Goal: Task Accomplishment & Management: Manage account settings

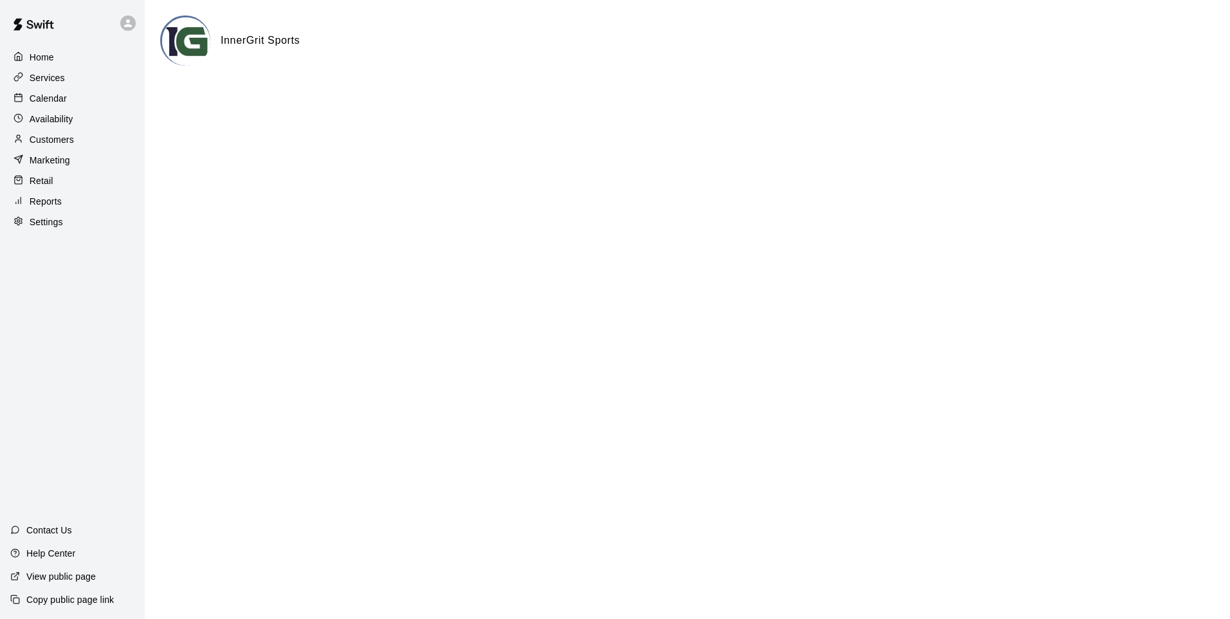
click at [60, 140] on p "Customers" at bounding box center [52, 139] width 44 height 13
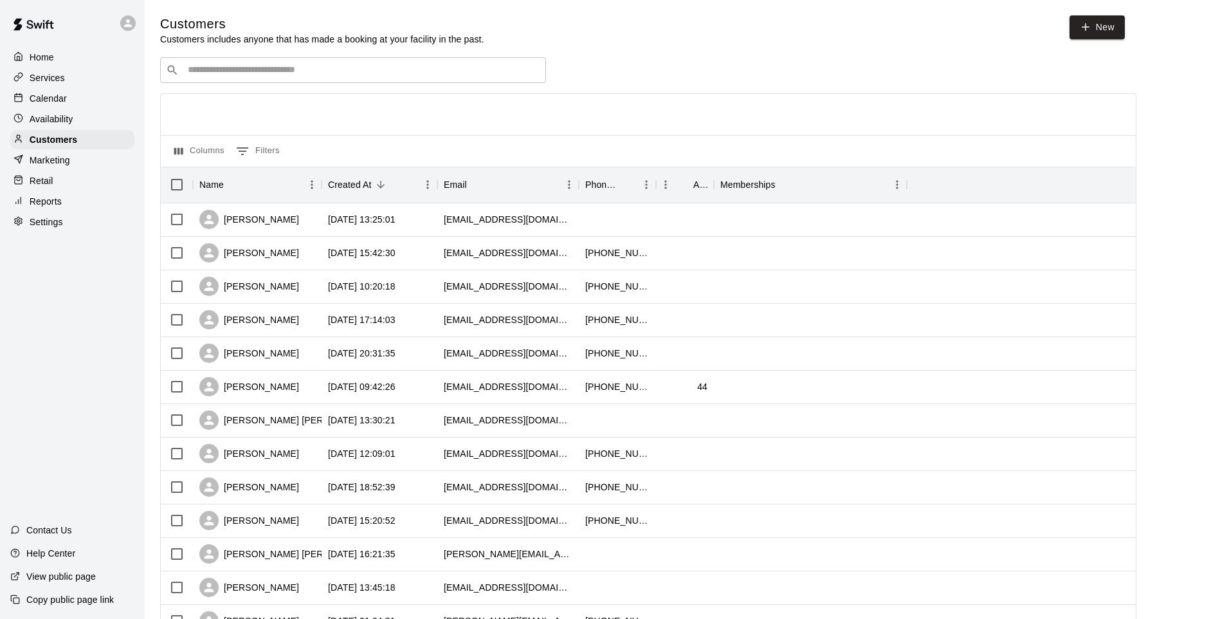
click at [35, 98] on p "Calendar" at bounding box center [48, 98] width 37 height 13
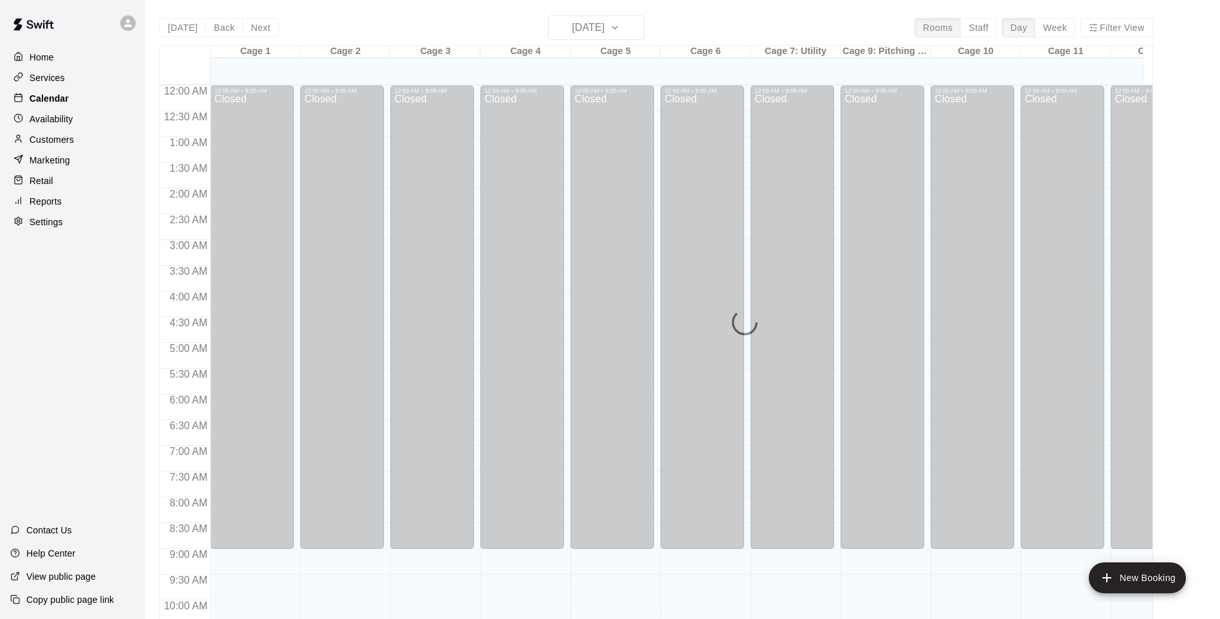
scroll to position [648, 0]
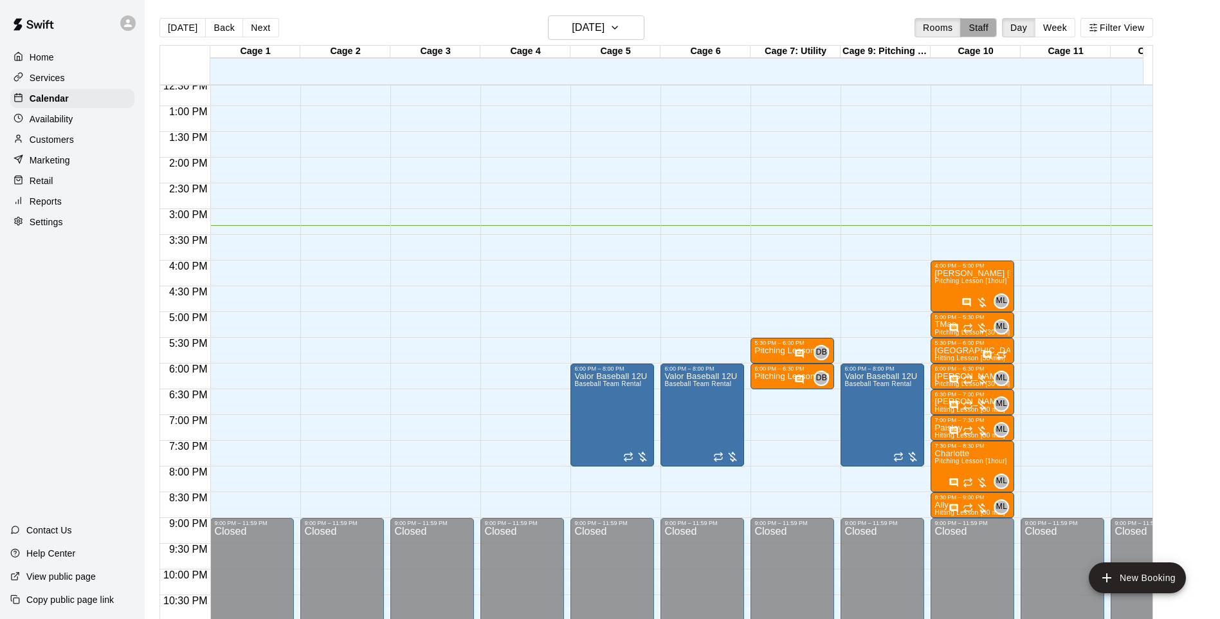
click at [987, 30] on button "Staff" at bounding box center [978, 27] width 37 height 19
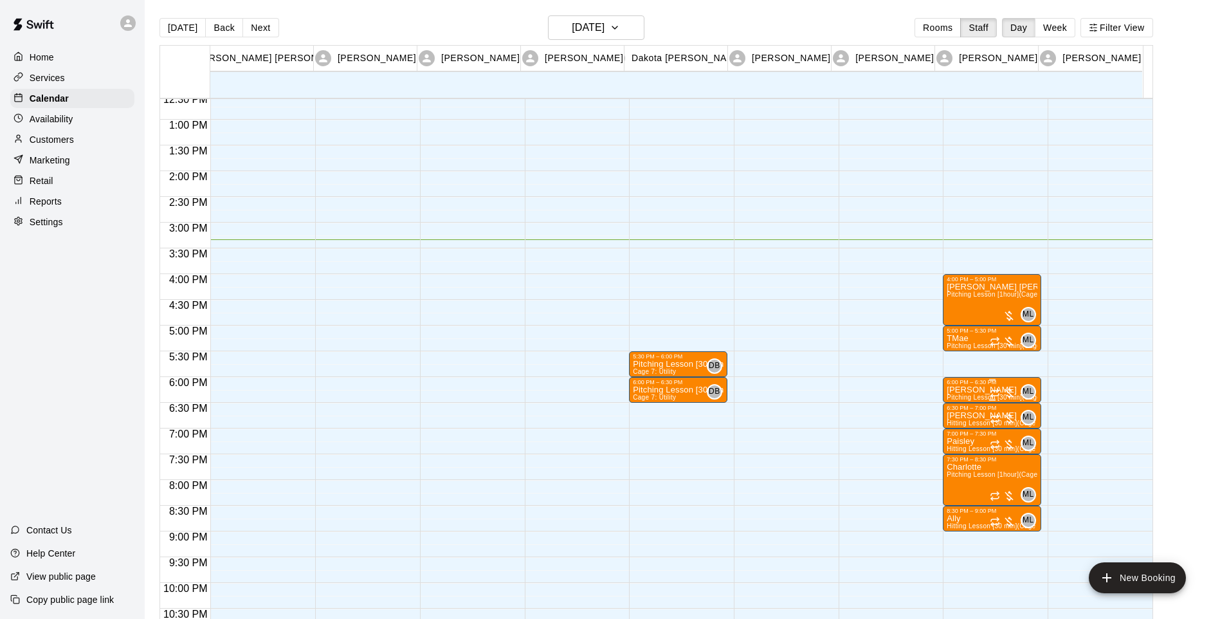
click at [976, 385] on div "6:00 PM – 6:30 PM" at bounding box center [992, 382] width 91 height 6
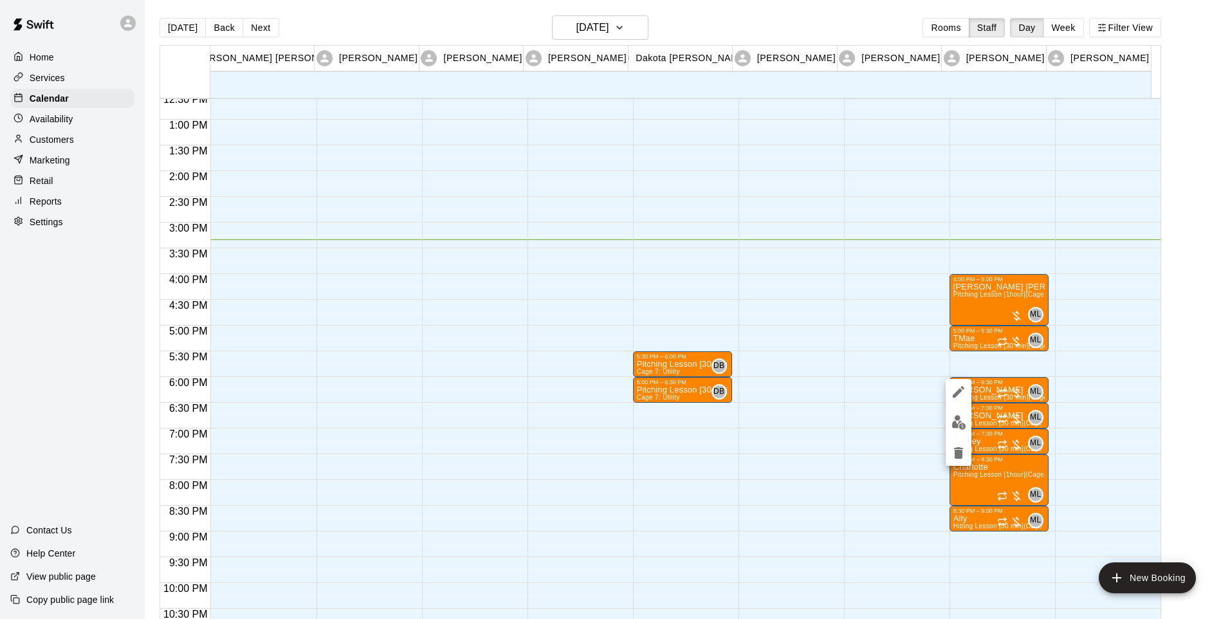
click at [951, 453] on icon "delete" at bounding box center [958, 452] width 15 height 15
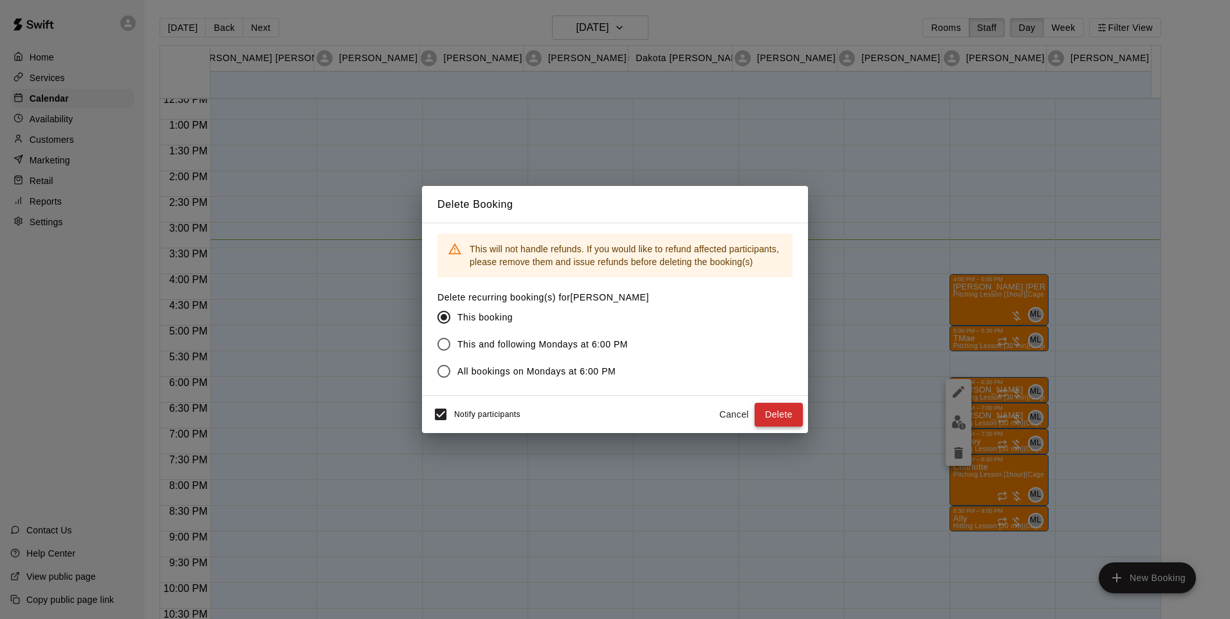
click at [800, 415] on div "Notify participants Cancel Delete" at bounding box center [615, 414] width 386 height 37
click at [792, 412] on button "Delete" at bounding box center [779, 415] width 48 height 24
